Goal: Find specific fact: Find specific fact

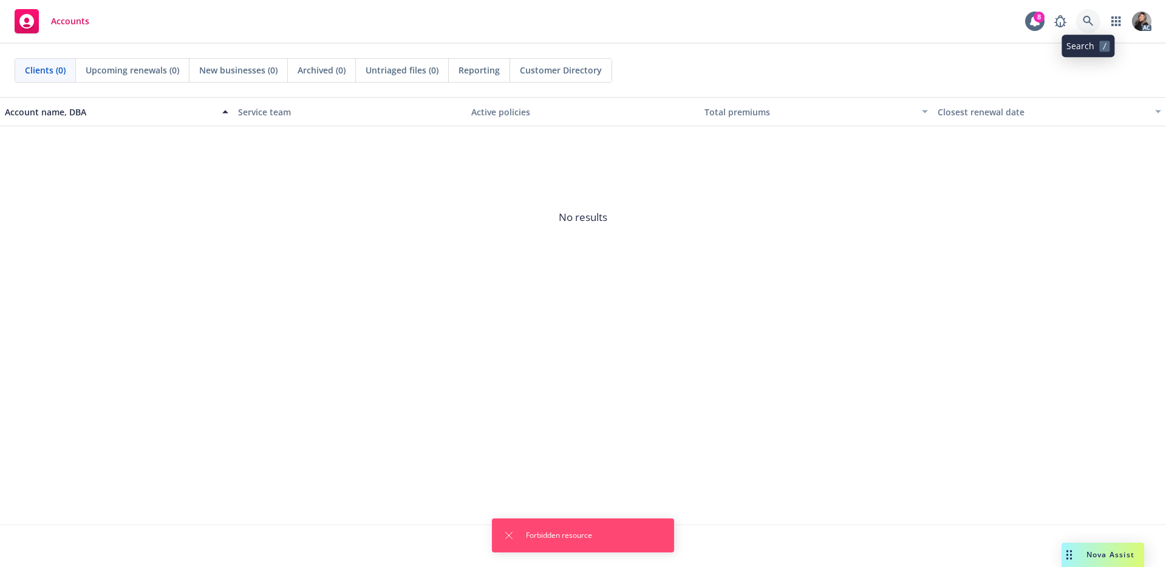
click at [1081, 21] on link at bounding box center [1089, 21] width 24 height 24
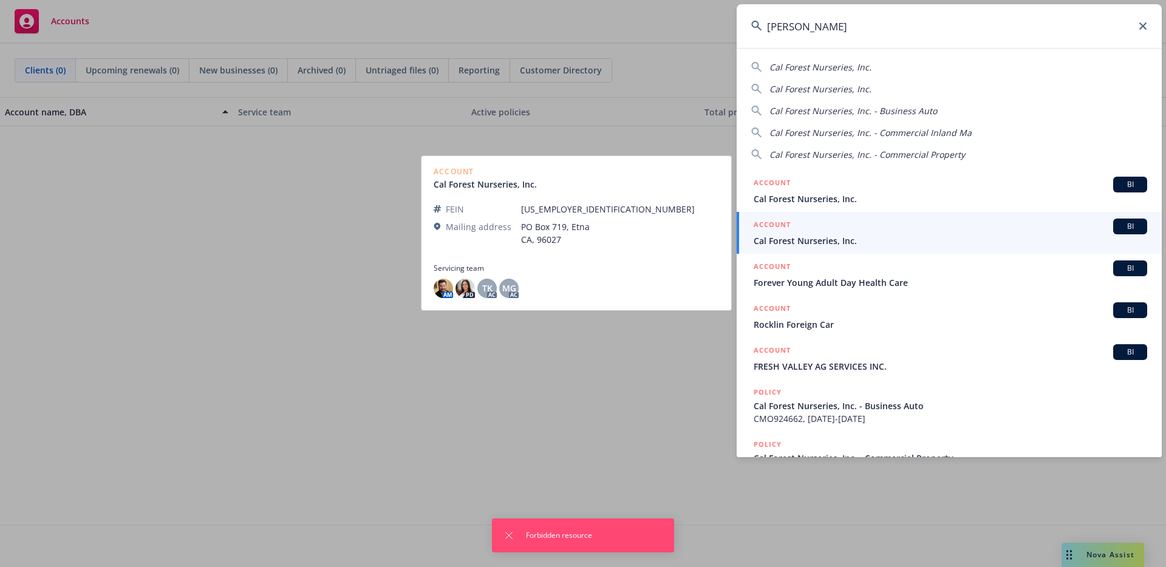
type input "[PERSON_NAME]"
click at [860, 230] on div "ACCOUNT BI" at bounding box center [951, 227] width 394 height 16
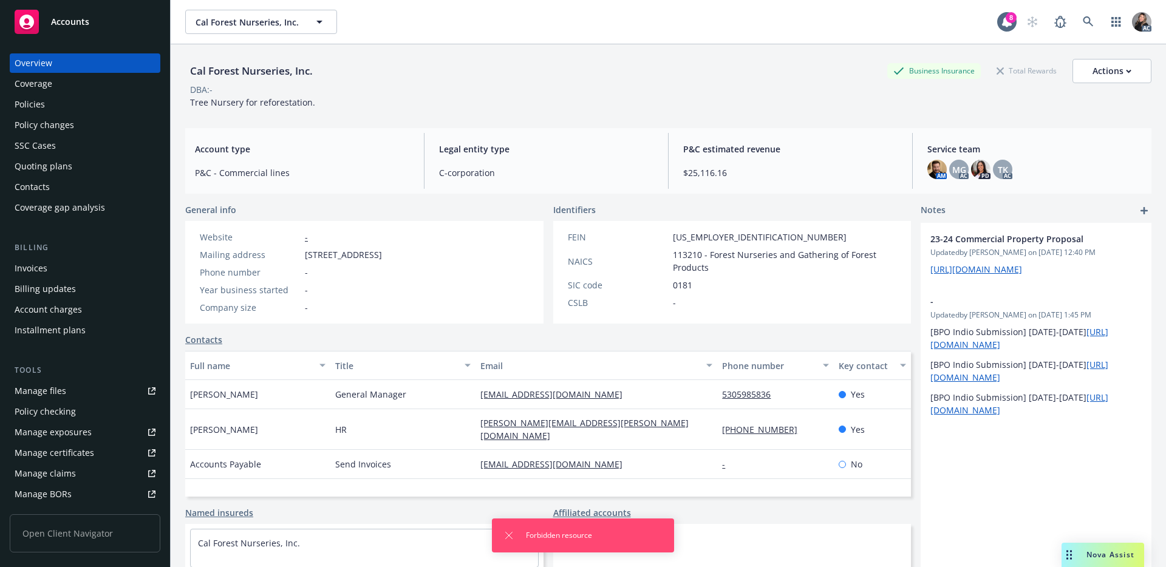
drag, startPoint x: 419, startPoint y: 258, endPoint x: 393, endPoint y: 256, distance: 26.2
click at [387, 256] on div "Mailing address [STREET_ADDRESS]" at bounding box center [291, 254] width 192 height 13
copy span "96027"
